Goal: Entertainment & Leisure: Browse casually

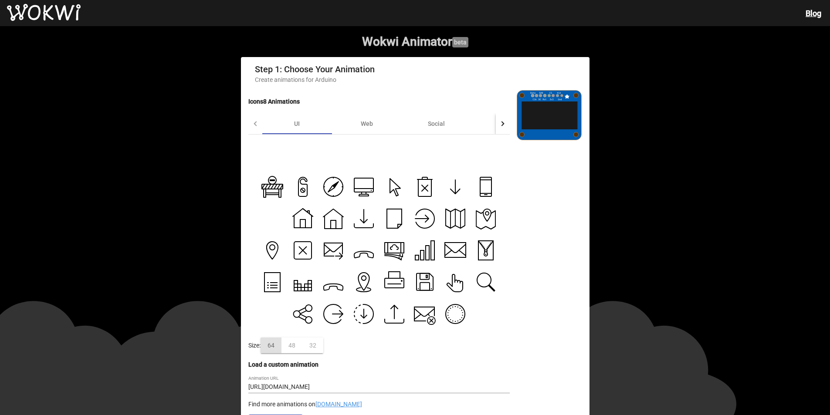
click at [429, 224] on icon at bounding box center [425, 218] width 18 height 19
click at [429, 224] on icon at bounding box center [424, 218] width 19 height 19
click at [457, 220] on g at bounding box center [455, 220] width 10 height 17
click at [445, 188] on icon at bounding box center [456, 187] width 22 height 22
click at [485, 187] on icon at bounding box center [485, 186] width 11 height 19
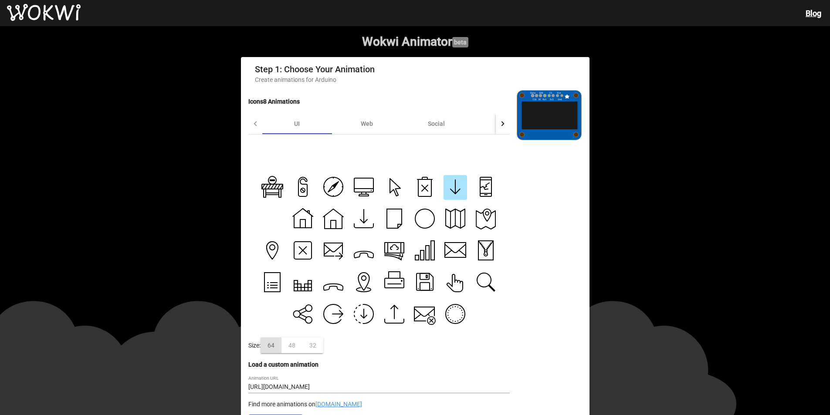
click at [485, 187] on icon at bounding box center [485, 186] width 11 height 19
click at [295, 189] on icon at bounding box center [303, 187] width 22 height 22
click at [324, 189] on icon at bounding box center [333, 186] width 19 height 19
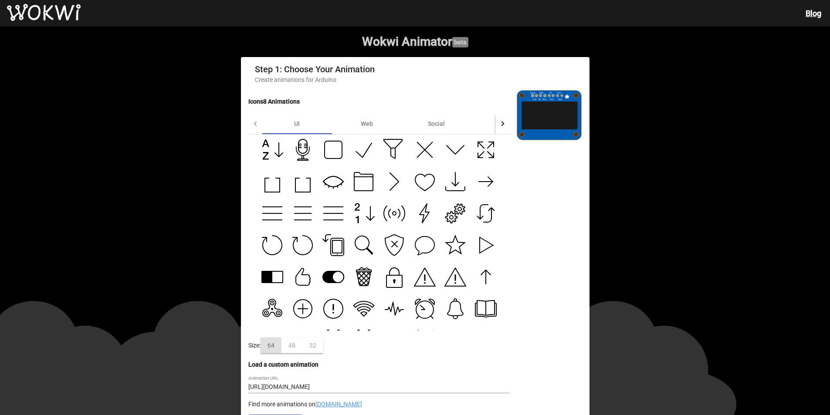
click at [332, 187] on icon at bounding box center [333, 182] width 20 height 10
click at [432, 213] on button at bounding box center [425, 214] width 24 height 25
click at [456, 216] on icon at bounding box center [456, 214] width 22 height 22
click at [484, 145] on icon at bounding box center [486, 150] width 22 height 22
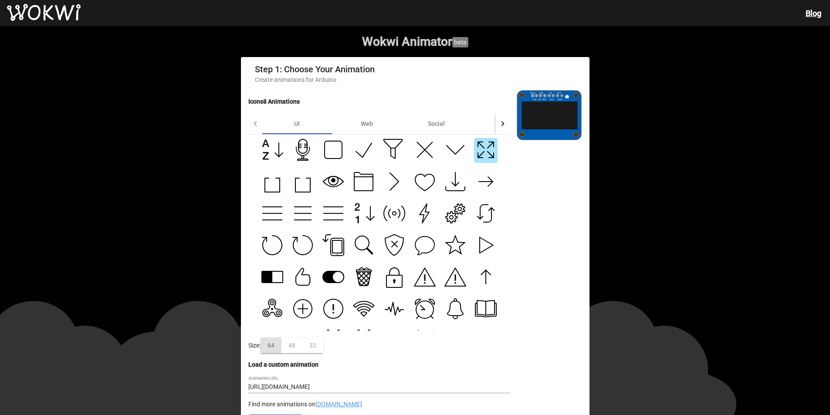
click at [358, 276] on icon at bounding box center [364, 279] width 14 height 14
click at [264, 307] on g at bounding box center [272, 309] width 29 height 28
type input "https://maxst.icons8.com/vue-static/landings/animated-icons/icons/fidget-spinne…"
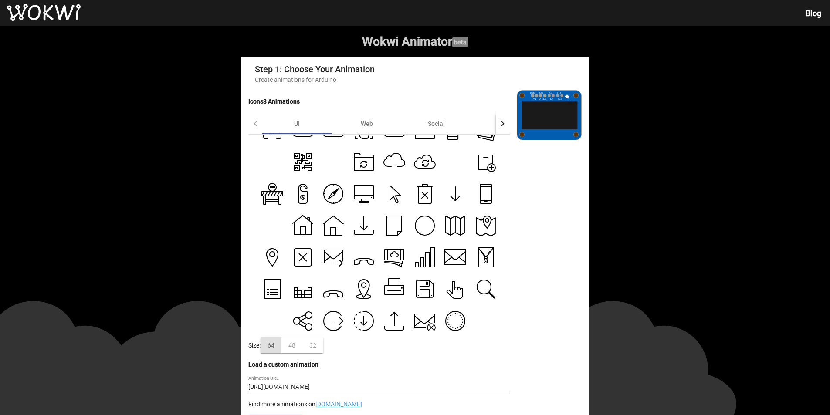
scroll to position [408, 0]
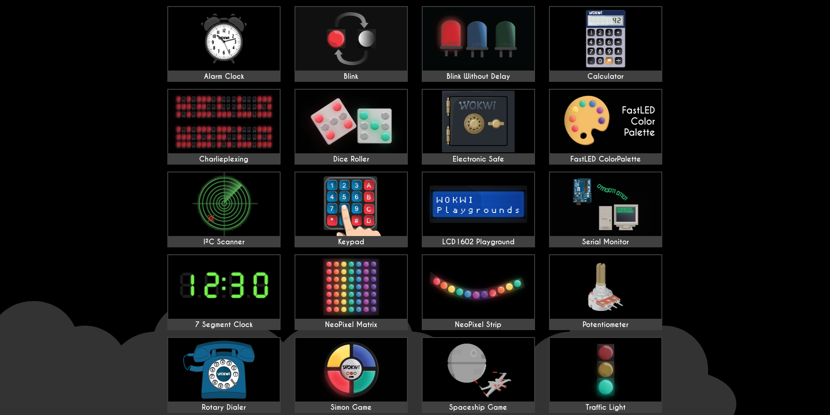
scroll to position [87, 0]
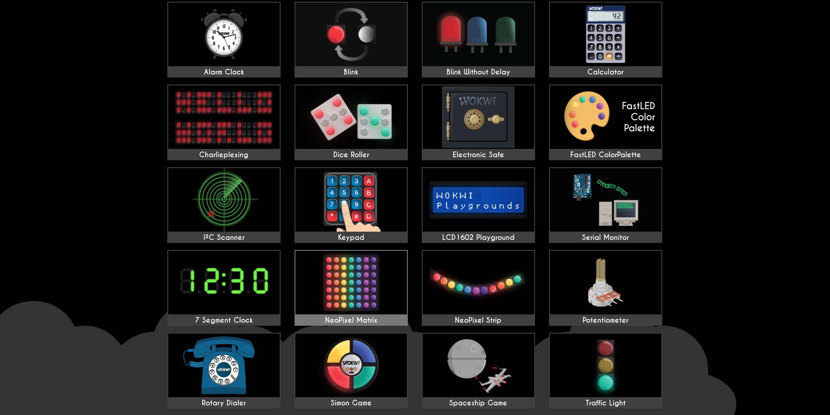
click at [355, 280] on img at bounding box center [352, 283] width 112 height 64
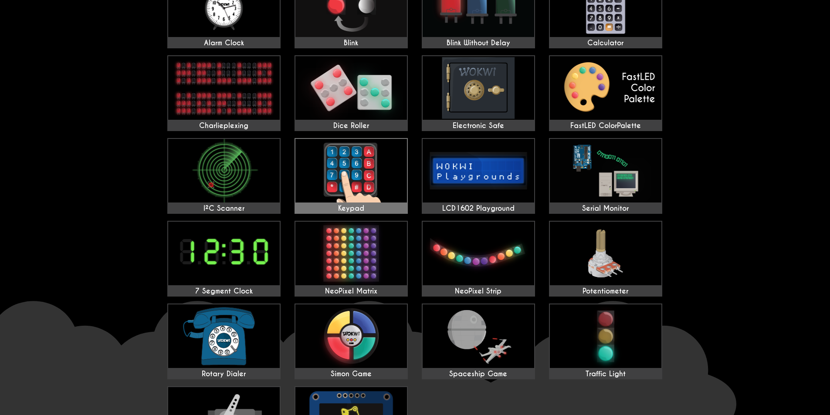
scroll to position [116, 0]
click at [627, 190] on img at bounding box center [606, 171] width 112 height 64
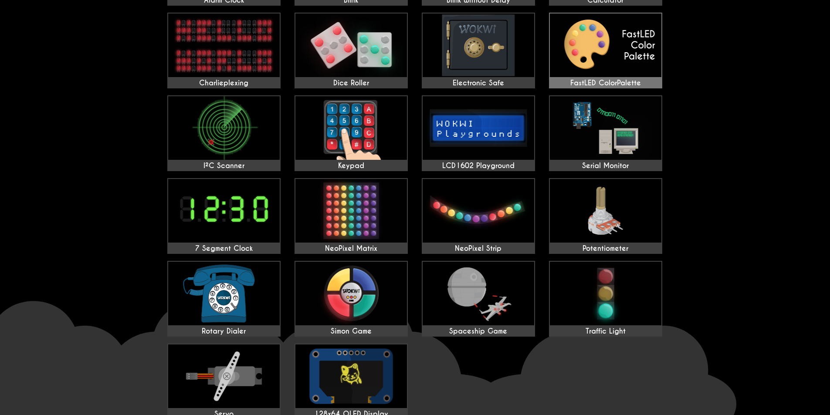
scroll to position [160, 0]
